Goal: Entertainment & Leisure: Consume media (video, audio)

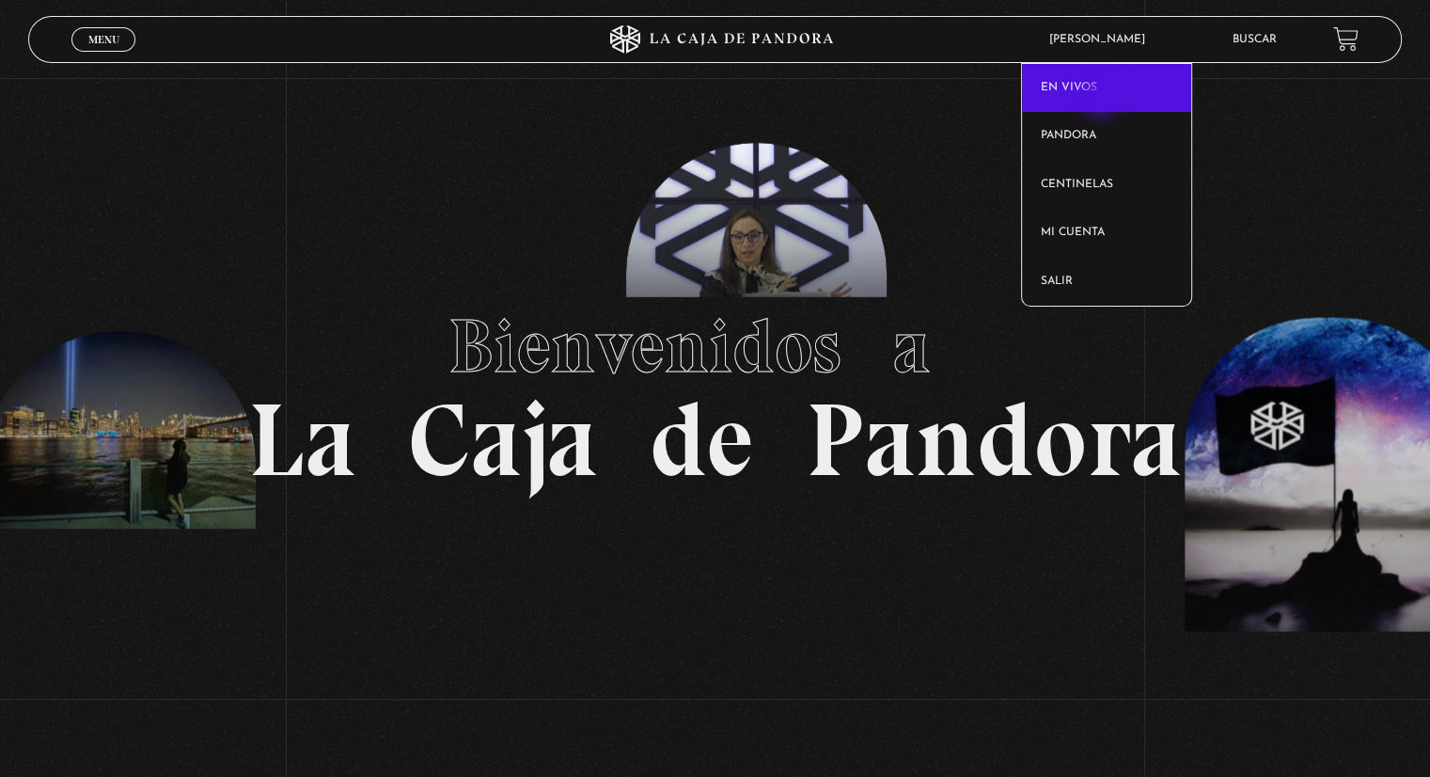
click at [1103, 99] on link "En vivos" at bounding box center [1107, 88] width 170 height 49
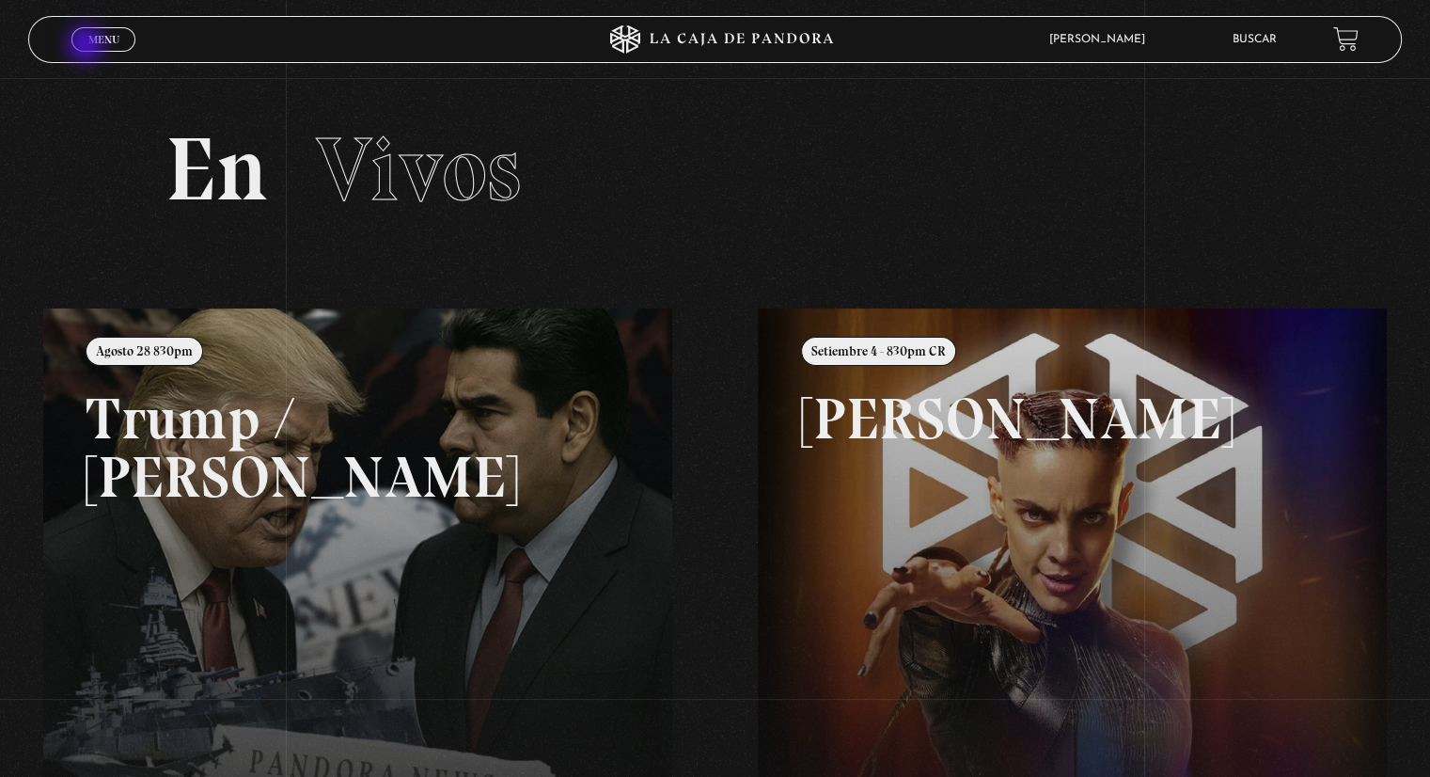
click at [91, 45] on span "Menu" at bounding box center [103, 39] width 31 height 11
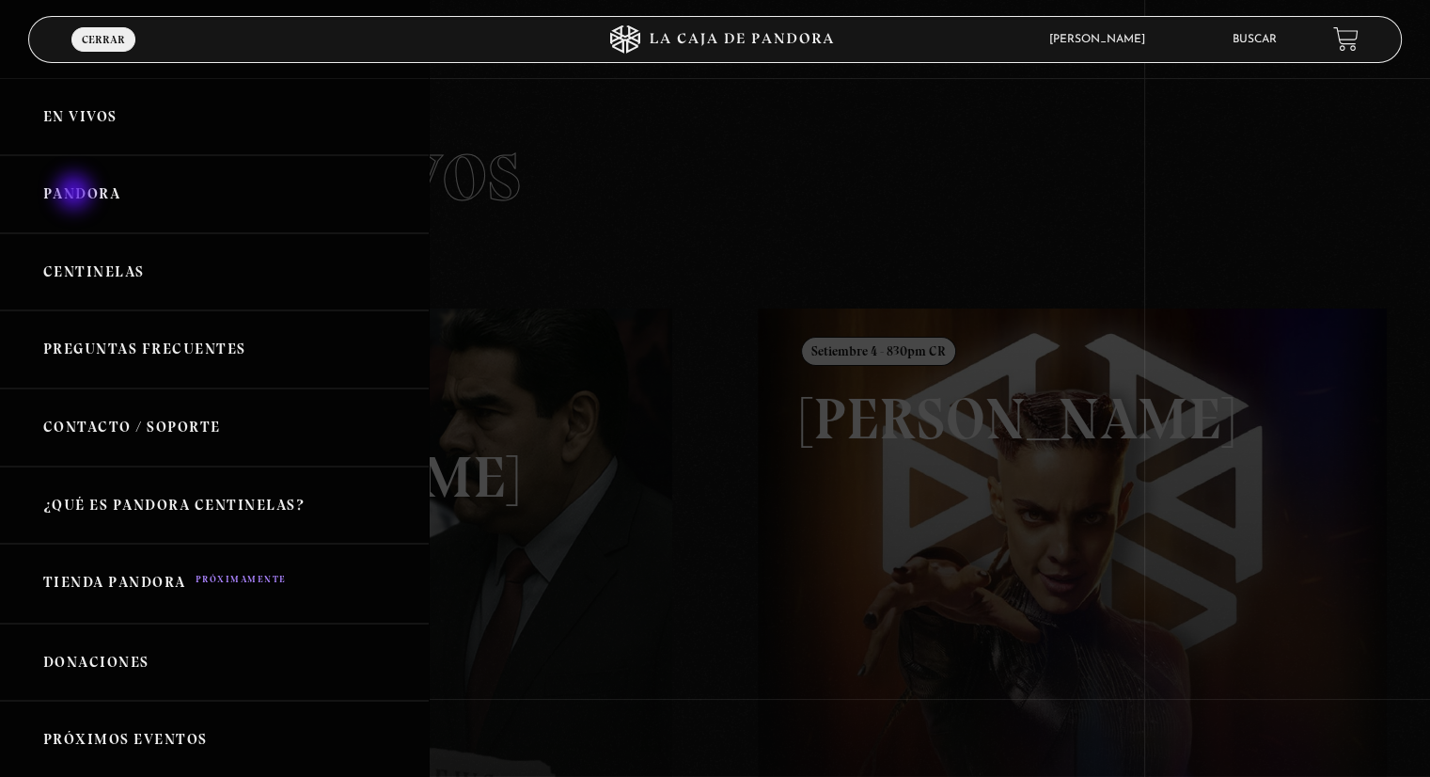
click at [76, 194] on link "Pandora" at bounding box center [214, 194] width 429 height 78
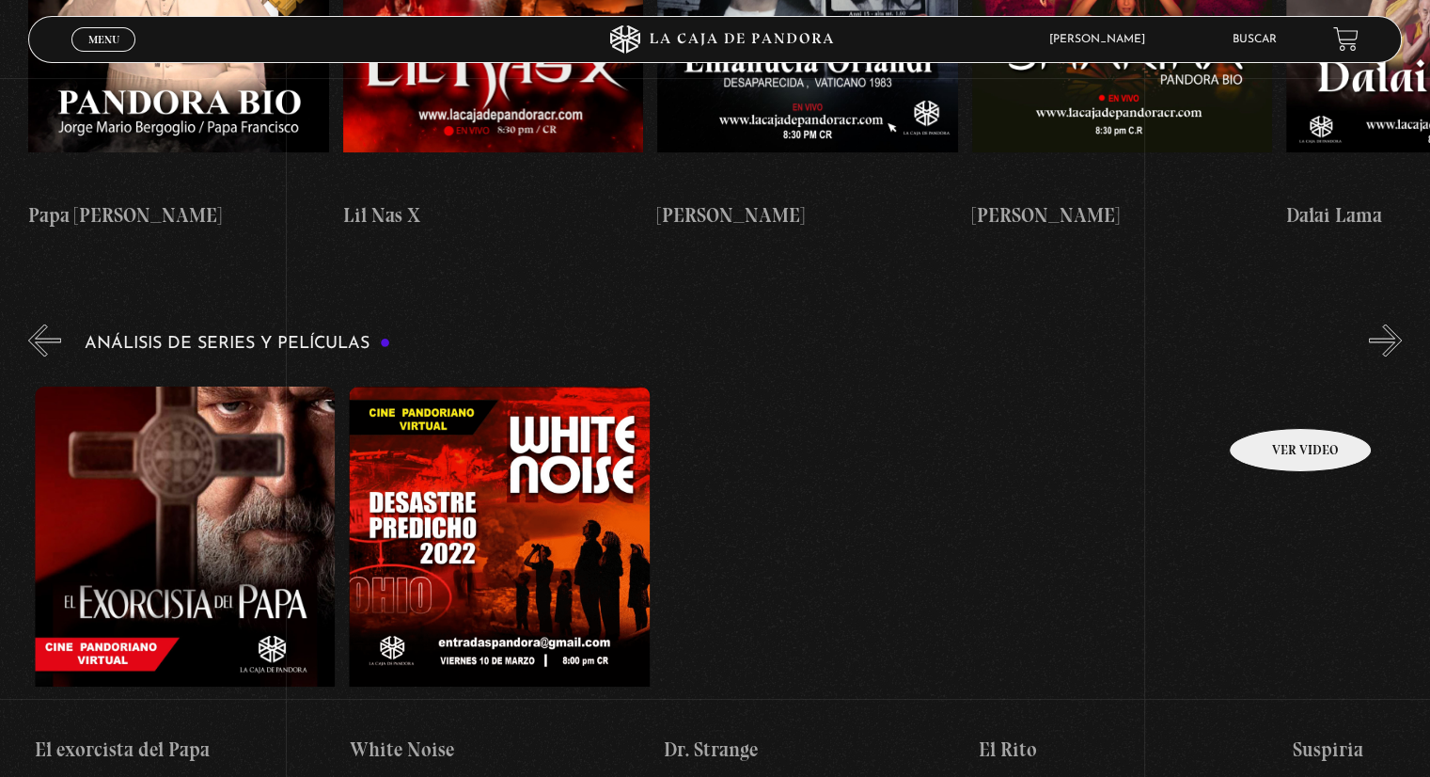
scroll to position [0, 2685]
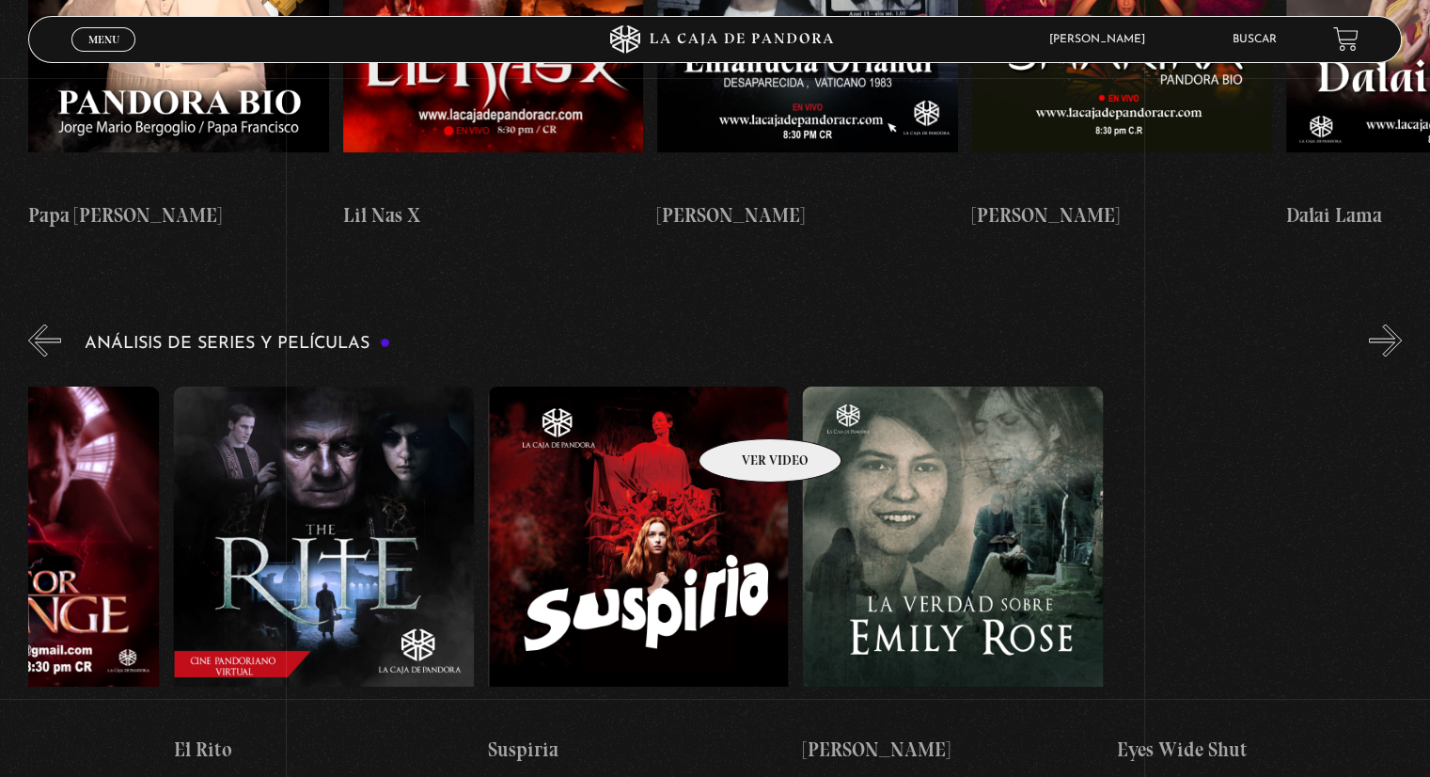
drag, startPoint x: 1282, startPoint y: 400, endPoint x: 746, endPoint y: 410, distance: 537.0
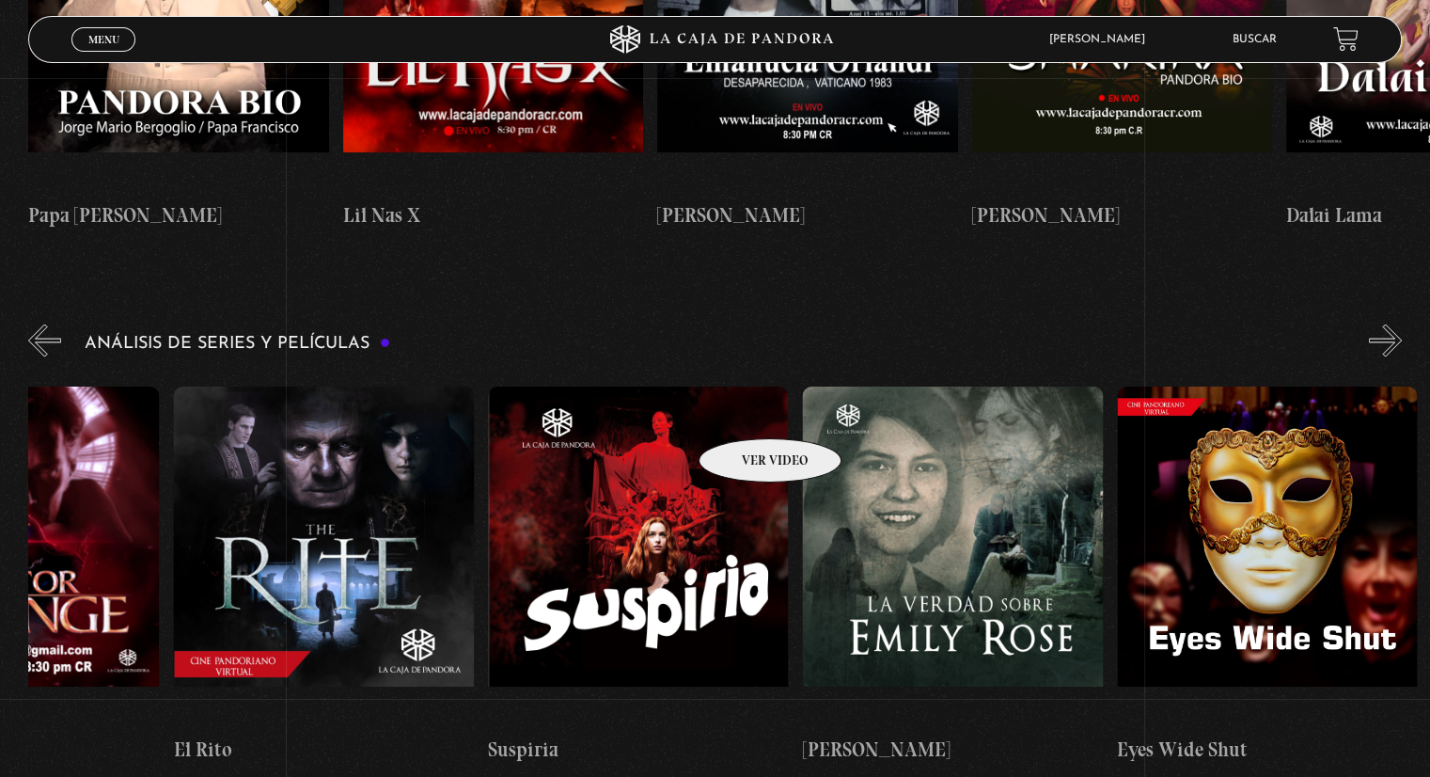
click at [746, 410] on div "El Conjuro Conclave Greenland – Meteoritos Mi Otra Yo Dejar el Mundo Atrás Mids…" at bounding box center [959, 573] width 7232 height 407
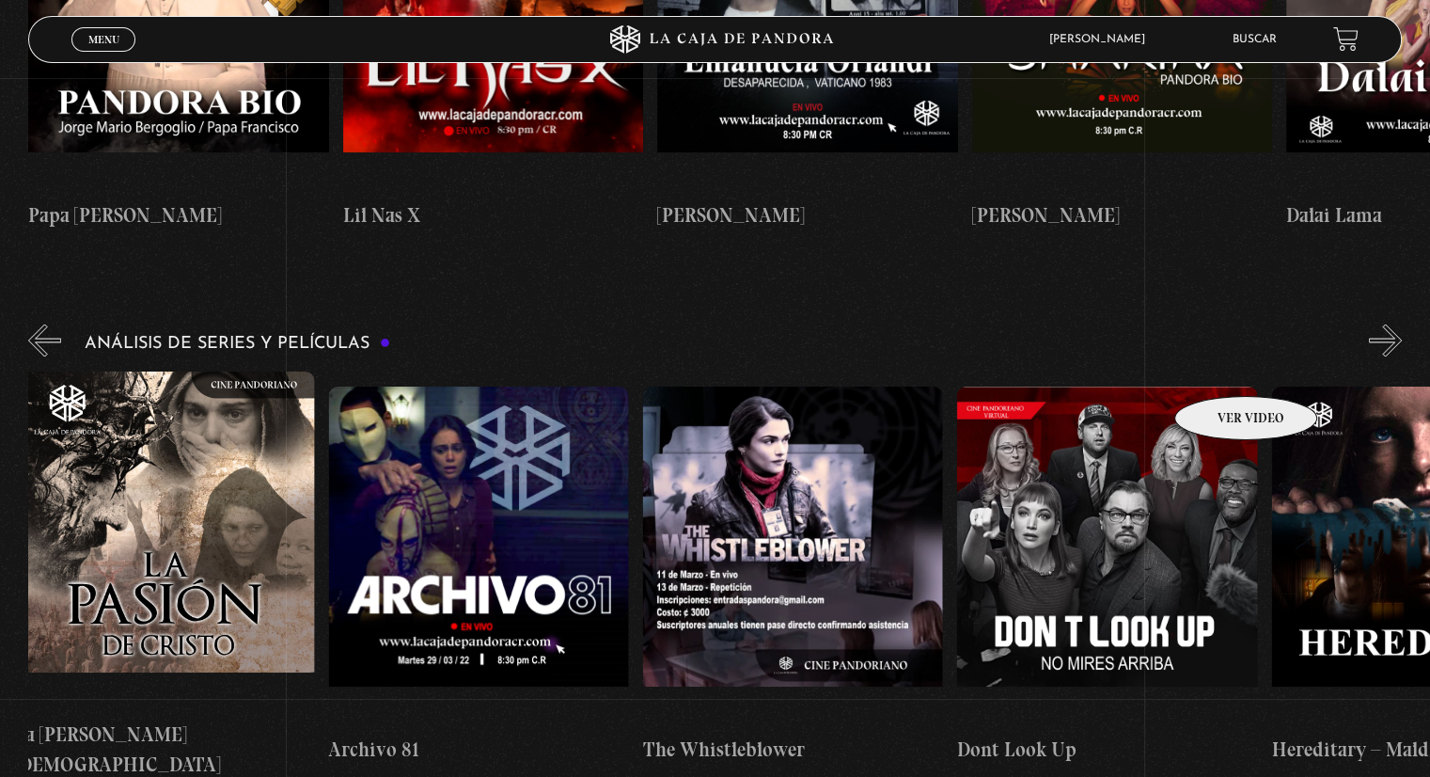
scroll to position [0, 4512]
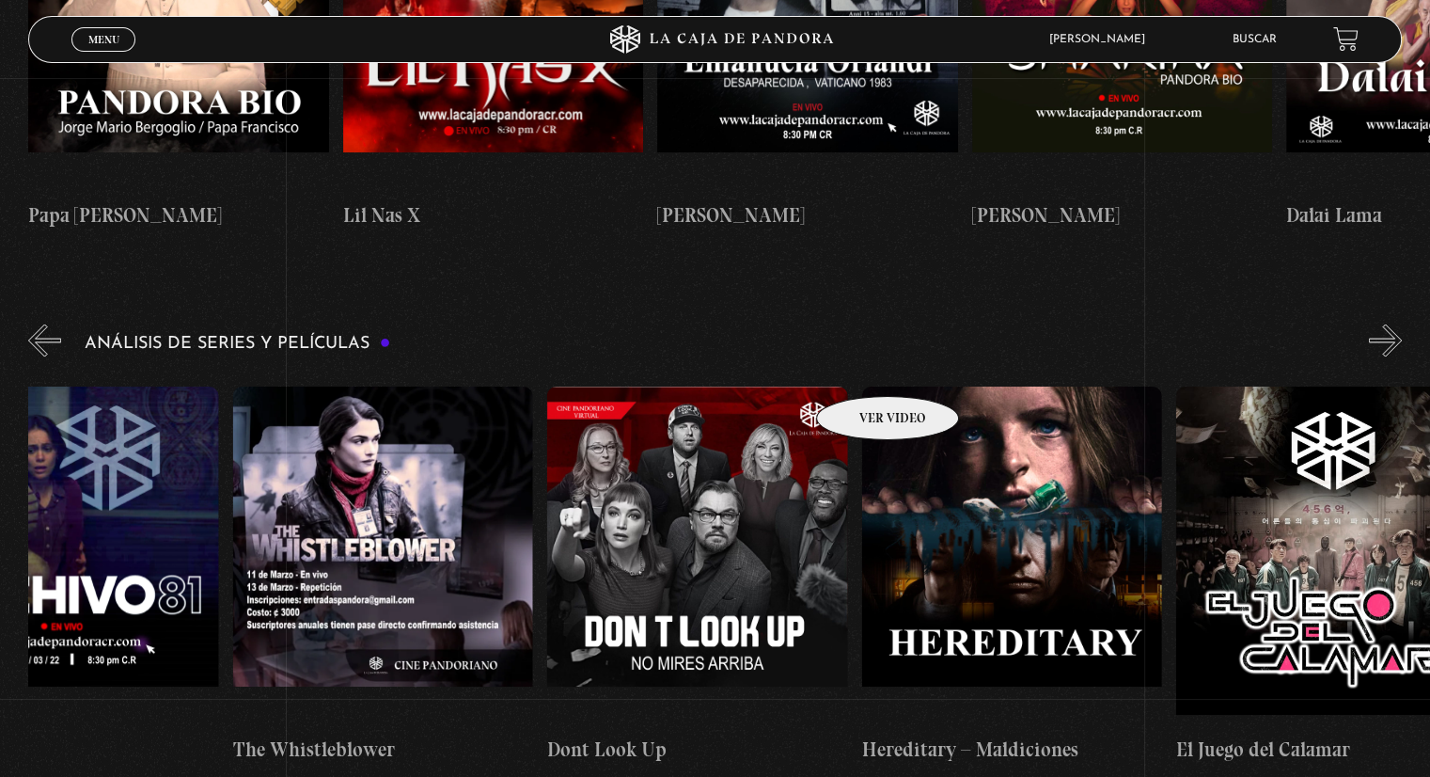
drag, startPoint x: 1228, startPoint y: 368, endPoint x: 863, endPoint y: 368, distance: 364.8
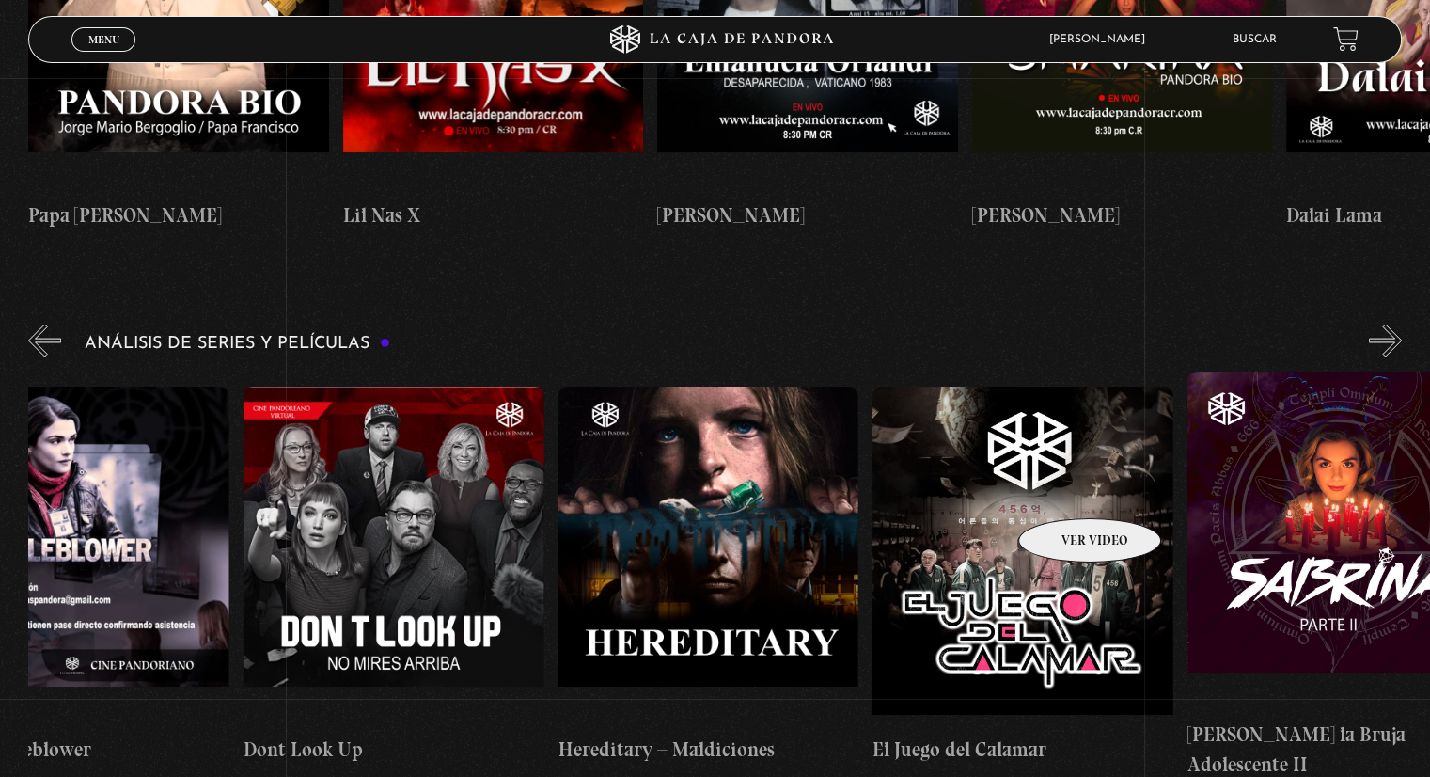
scroll to position [0, 4811]
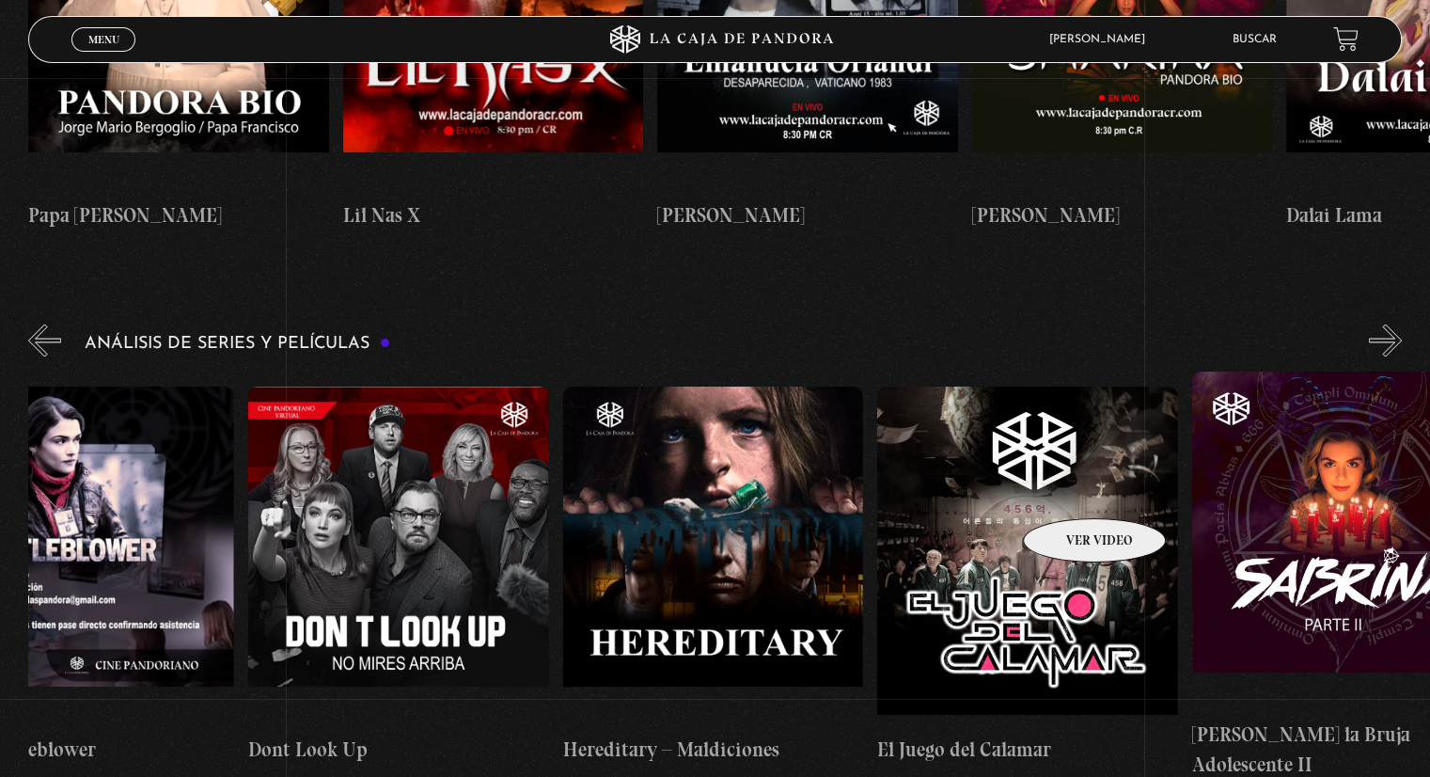
drag, startPoint x: 1290, startPoint y: 453, endPoint x: 1070, endPoint y: 490, distance: 223.0
click at [1070, 490] on figure at bounding box center [1027, 554] width 300 height 338
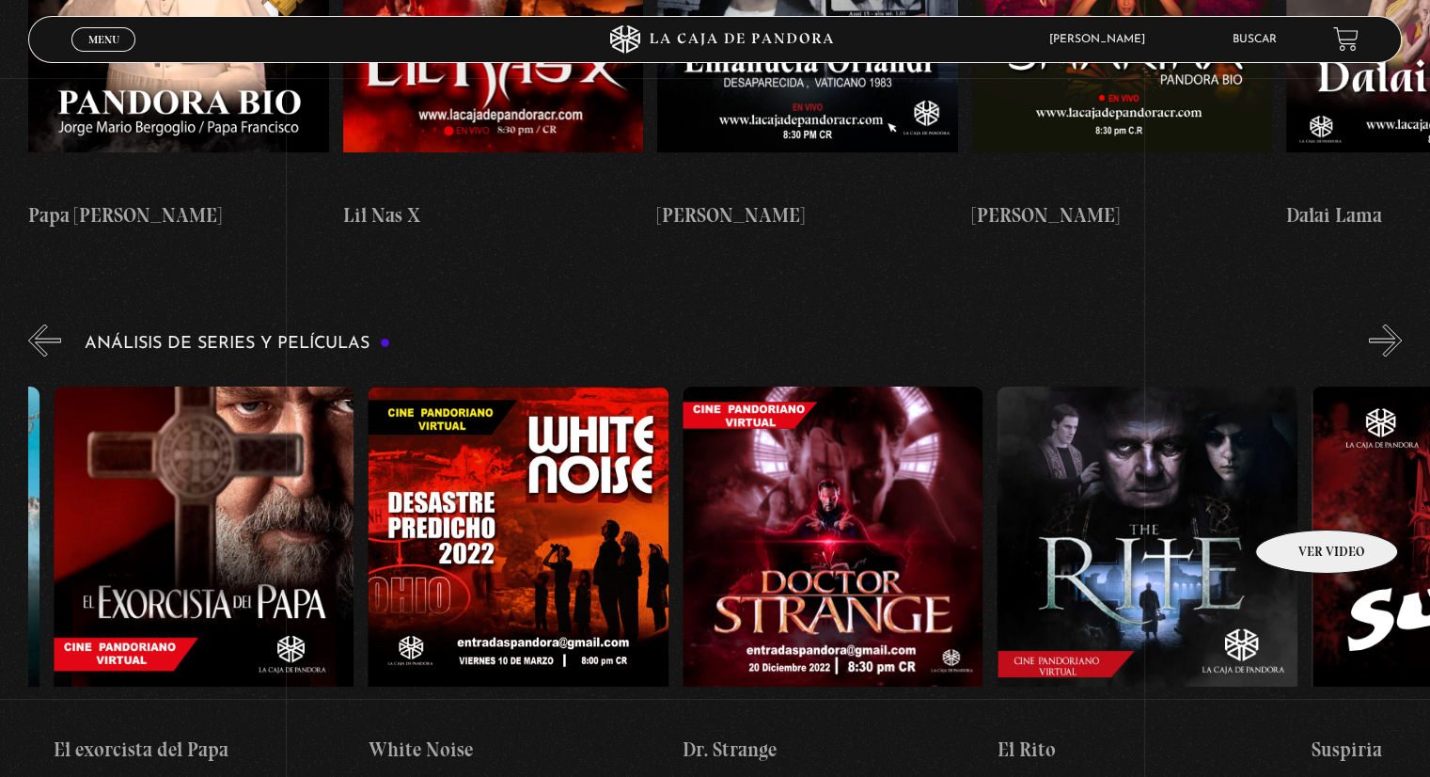
scroll to position [0, 1839]
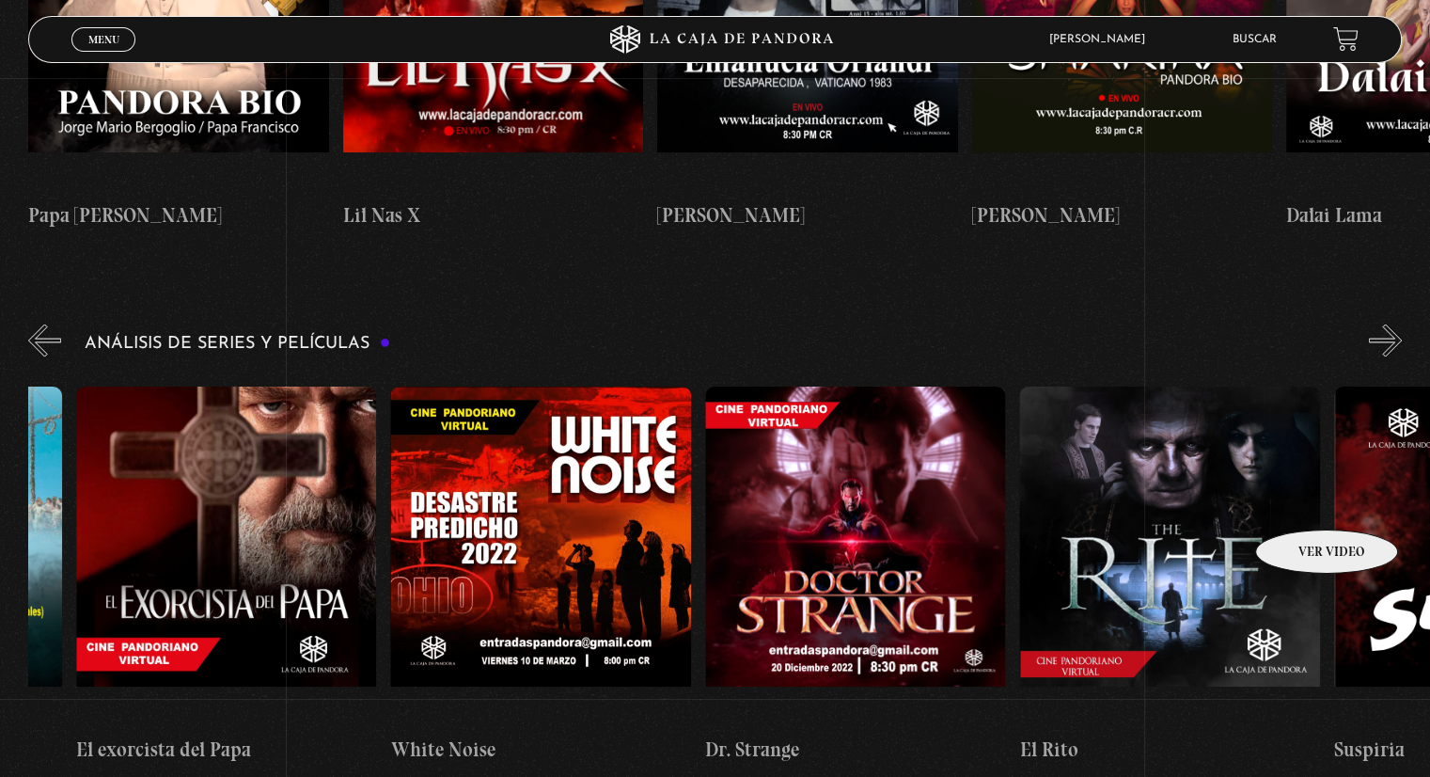
drag, startPoint x: 707, startPoint y: 424, endPoint x: 1302, endPoint y: 501, distance: 600.1
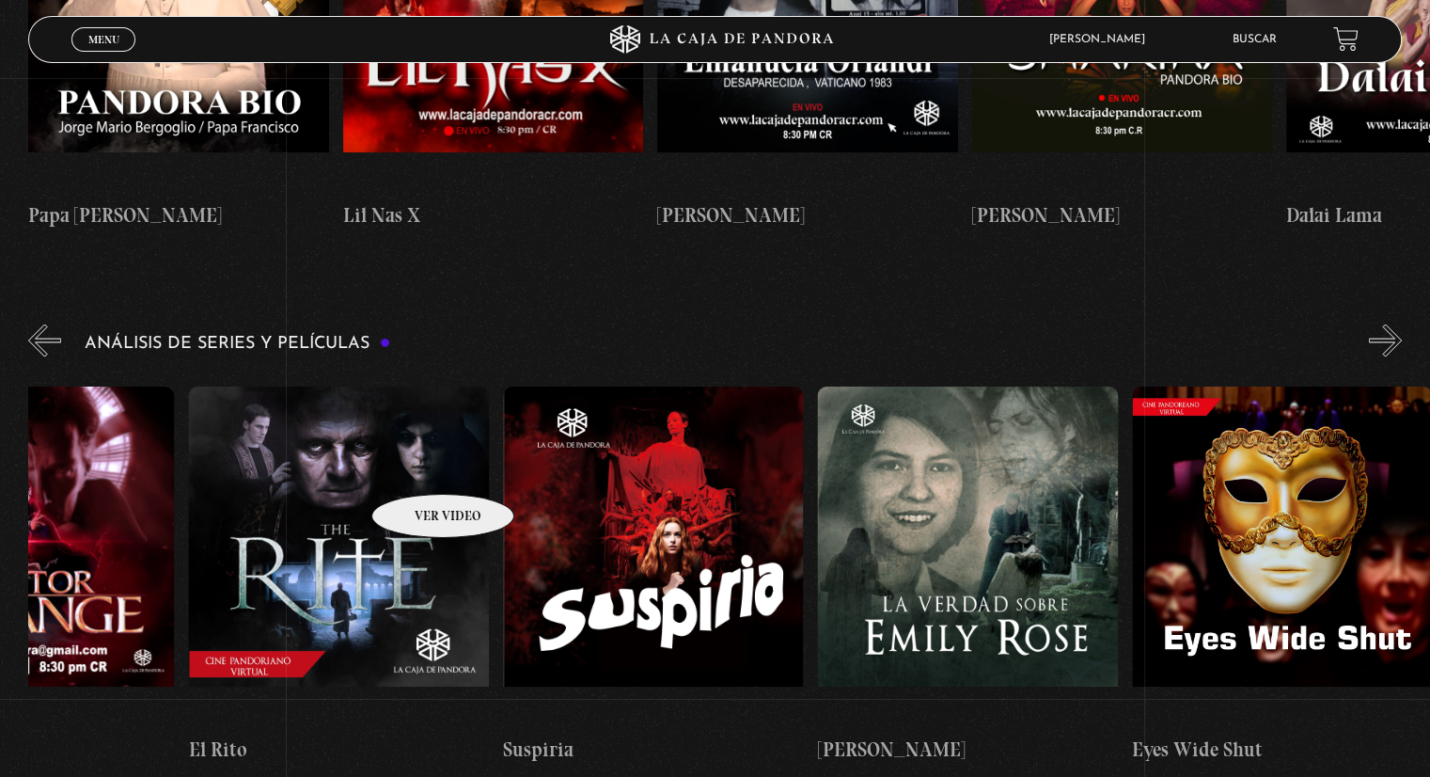
scroll to position [0, 2699]
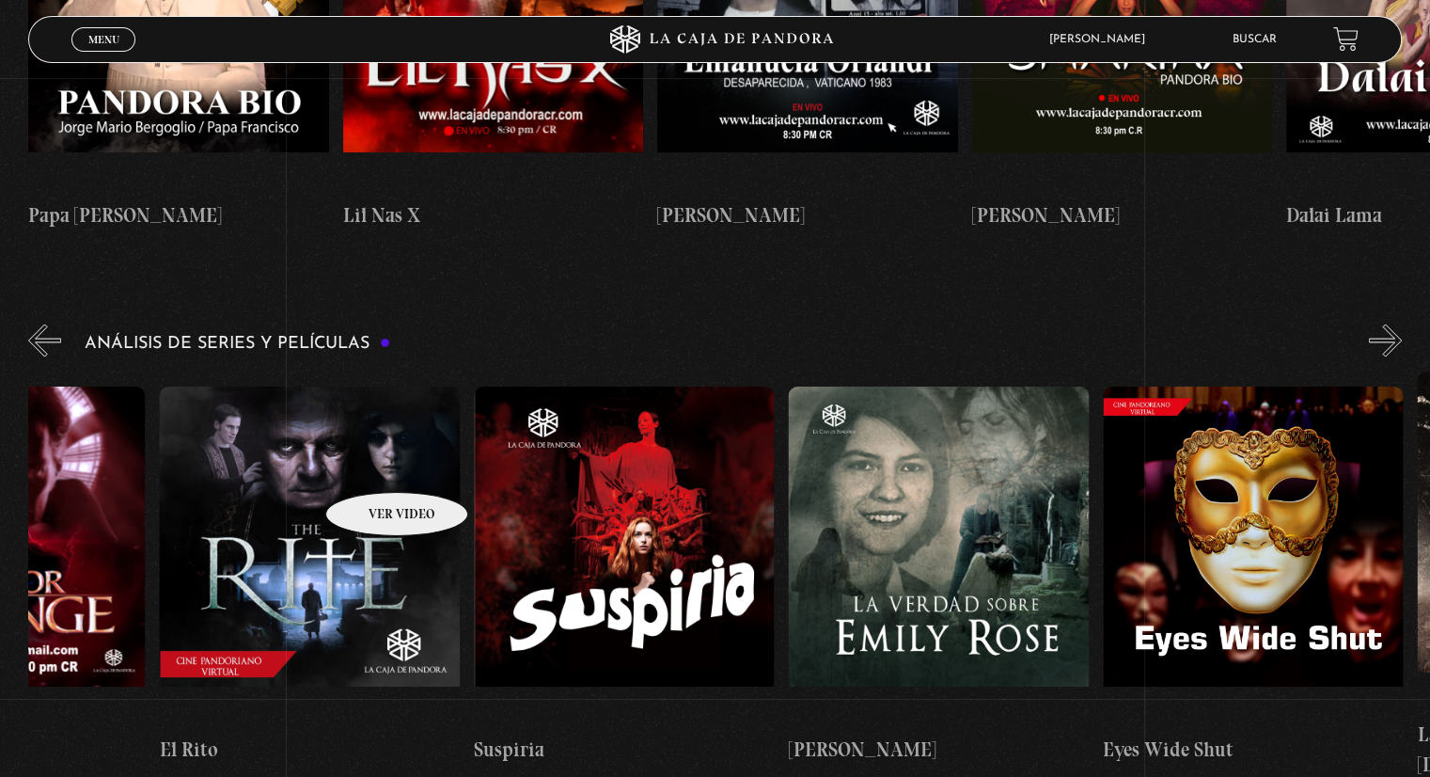
drag, startPoint x: 469, startPoint y: 451, endPoint x: 372, endPoint y: 464, distance: 97.6
click at [372, 464] on div "El Conjuro Conclave Greenland – Meteoritos Mi Otra Yo Dejar el Mundo Atrás Mids…" at bounding box center [945, 573] width 7232 height 407
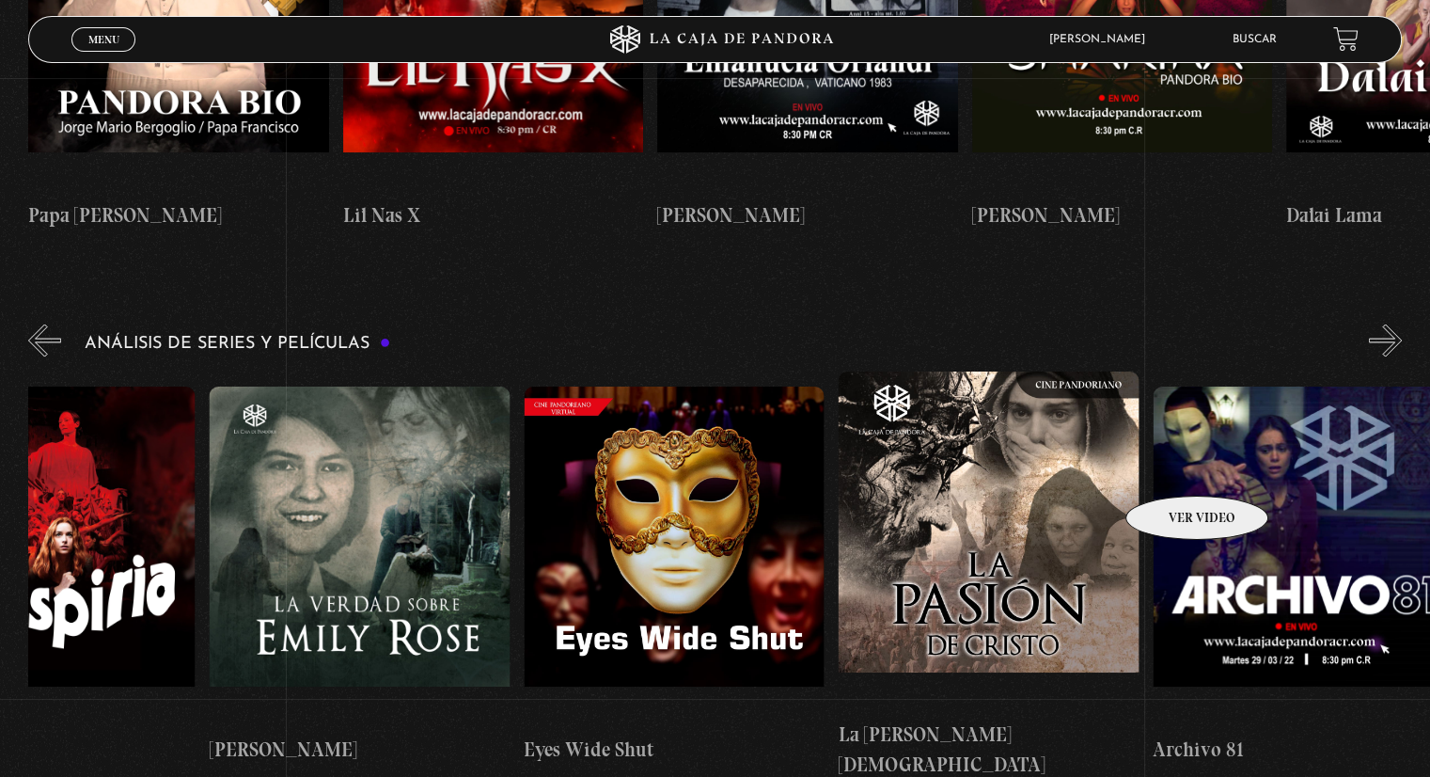
scroll to position [0, 3283]
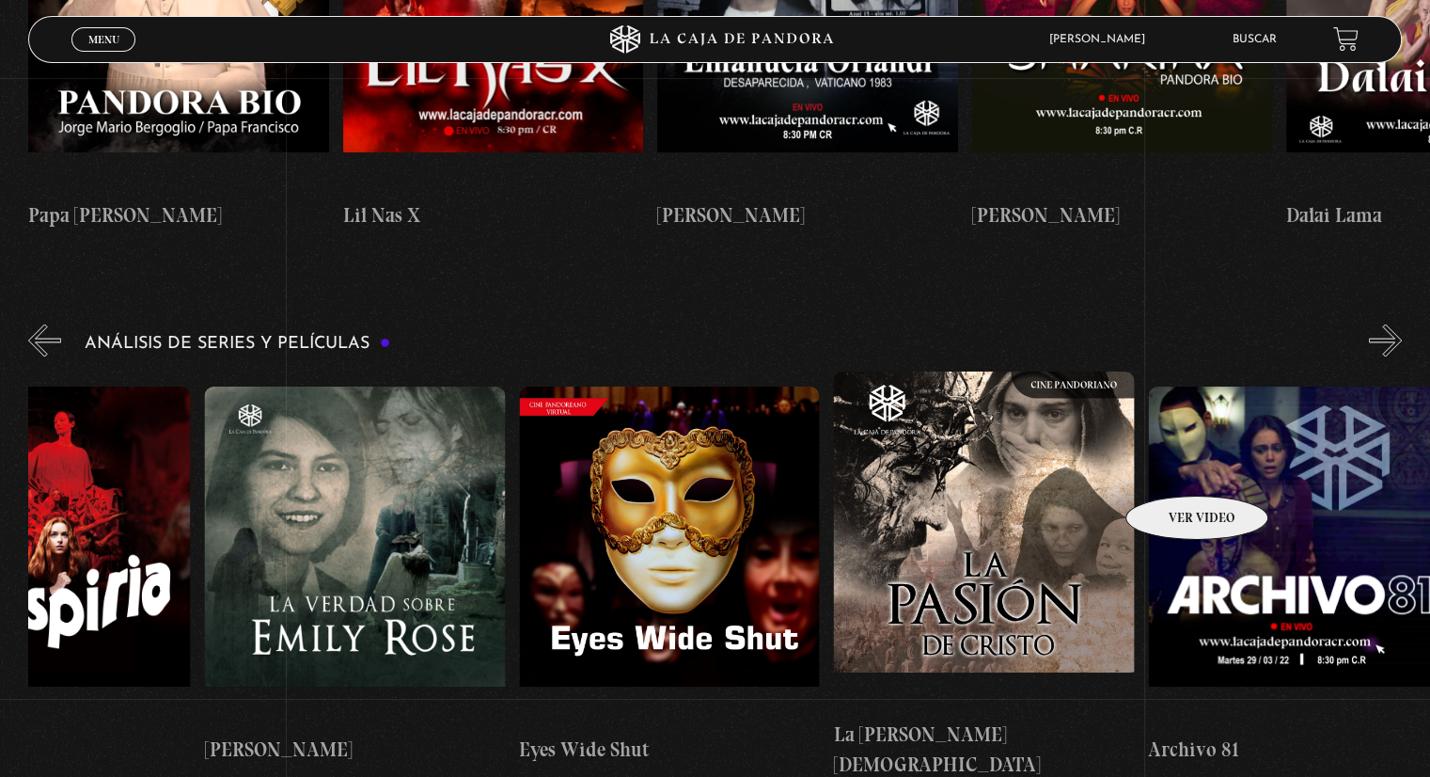
drag, startPoint x: 1289, startPoint y: 467, endPoint x: 1172, endPoint y: 467, distance: 116.6
click at [1172, 467] on div "El Conjuro Conclave Greenland – Meteoritos Mi Otra Yo Dejar el Mundo Atrás Mids…" at bounding box center [361, 573] width 7232 height 407
click at [345, 440] on figure at bounding box center [354, 554] width 300 height 338
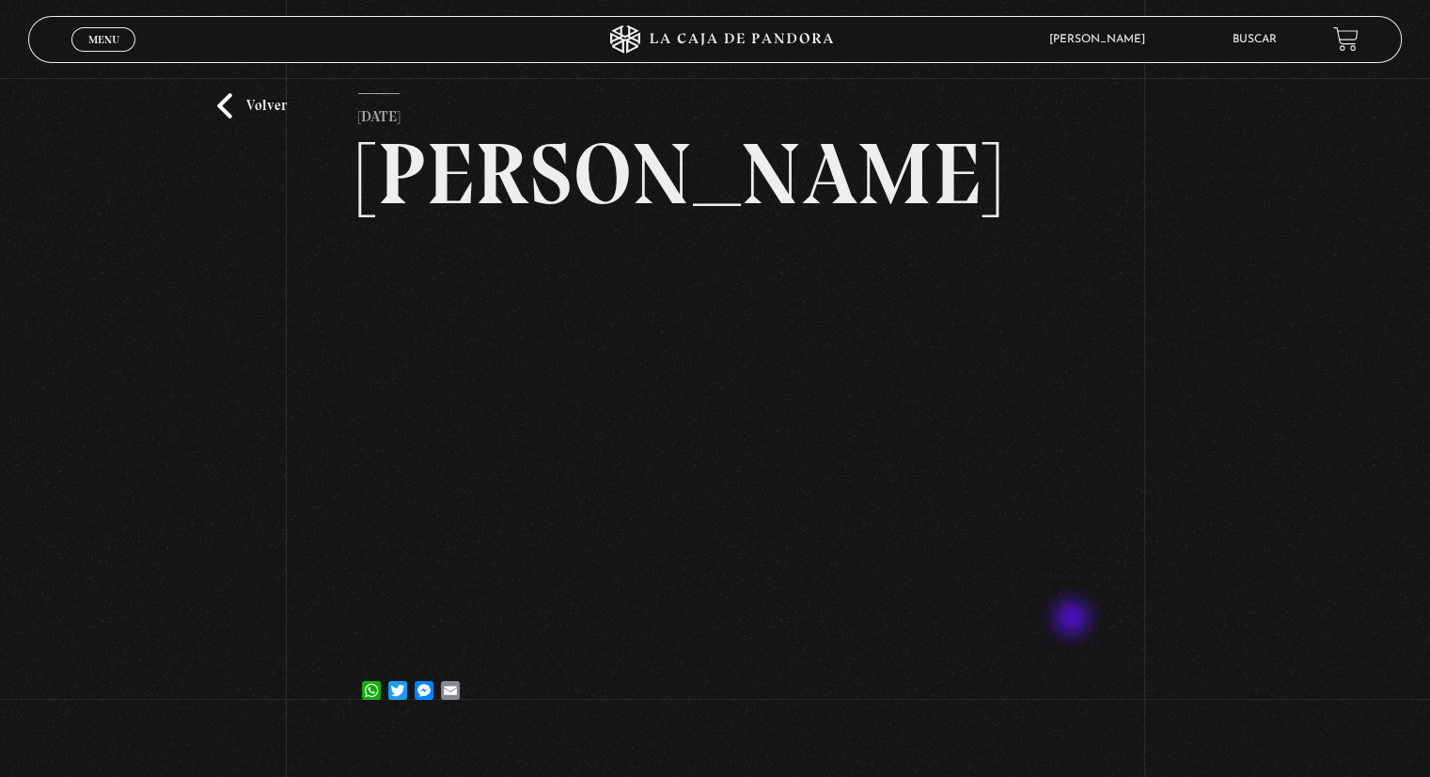
scroll to position [94, 0]
